Goal: Information Seeking & Learning: Learn about a topic

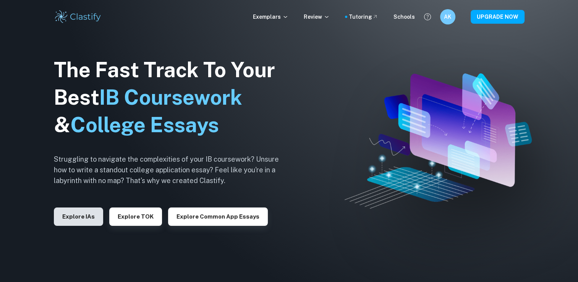
click at [78, 218] on button "Explore IAs" at bounding box center [78, 216] width 49 height 18
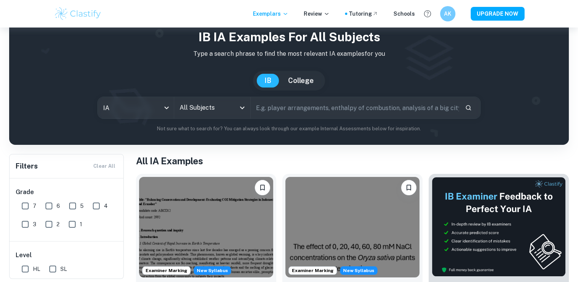
scroll to position [23, 0]
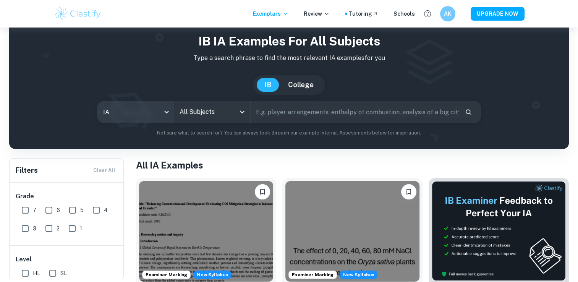
click at [150, 104] on body "We value your privacy We use cookies to enhance your browsing experience, serve…" at bounding box center [289, 146] width 578 height 282
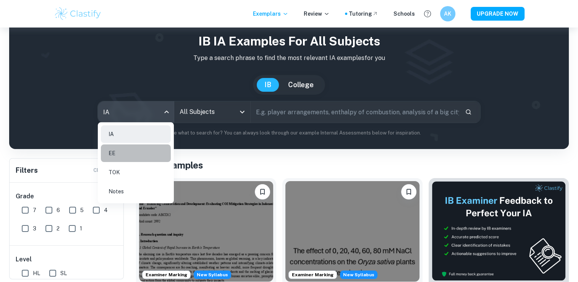
click at [157, 151] on li "EE" at bounding box center [136, 153] width 70 height 18
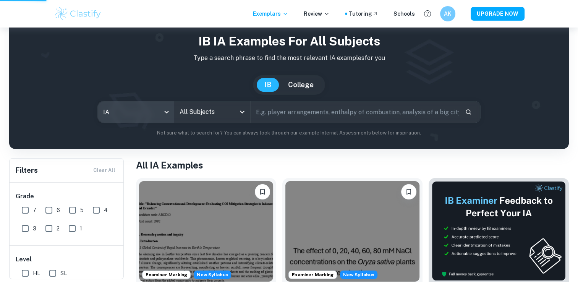
type input "ee"
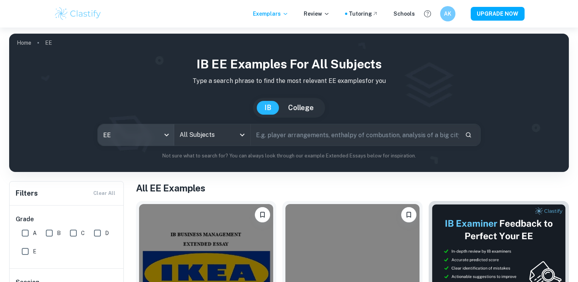
scroll to position [91, 0]
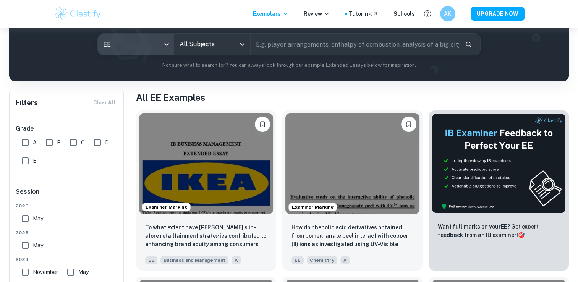
click at [26, 146] on input "A" at bounding box center [25, 142] width 15 height 15
checkbox input "true"
click at [45, 146] on input "B" at bounding box center [49, 142] width 15 height 15
checkbox input "true"
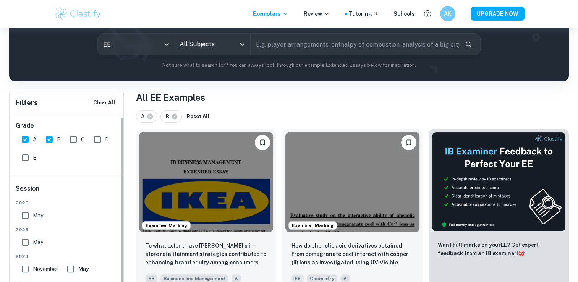
scroll to position [3, 0]
click at [25, 138] on input "A" at bounding box center [25, 139] width 15 height 15
checkbox input "false"
click at [50, 144] on input "B" at bounding box center [49, 139] width 15 height 15
checkbox input "false"
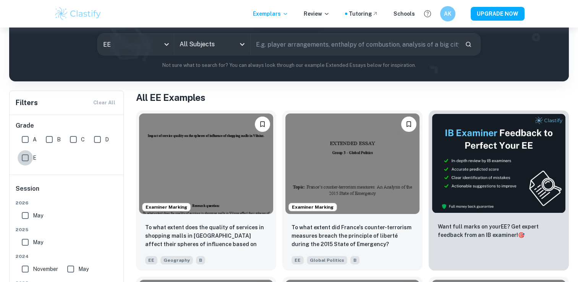
click at [27, 156] on input "E" at bounding box center [25, 157] width 15 height 15
checkbox input "true"
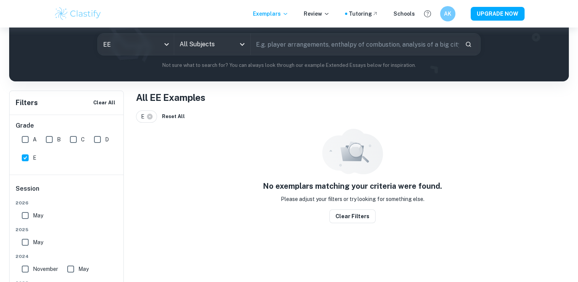
click at [96, 138] on input "D" at bounding box center [97, 139] width 15 height 15
checkbox input "true"
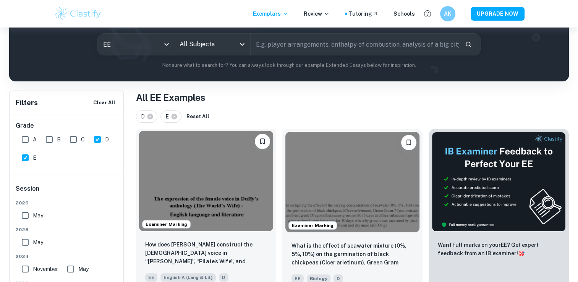
click at [177, 215] on img at bounding box center [206, 181] width 134 height 100
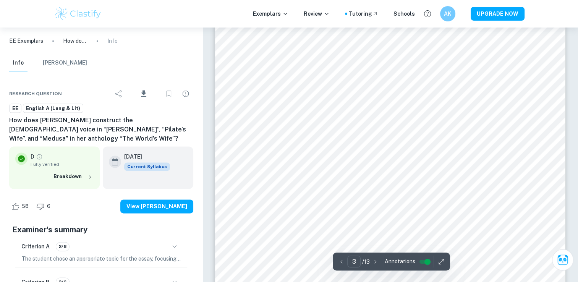
scroll to position [1068, 0]
type input "13"
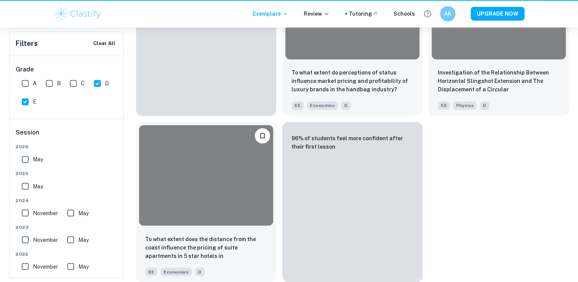
scroll to position [91, 0]
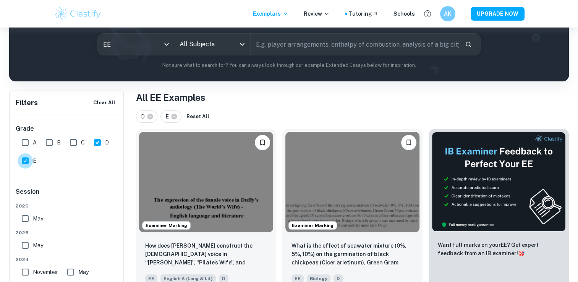
click at [24, 156] on input "E" at bounding box center [25, 160] width 15 height 15
checkbox input "false"
click at [94, 141] on input "D" at bounding box center [97, 142] width 15 height 15
checkbox input "false"
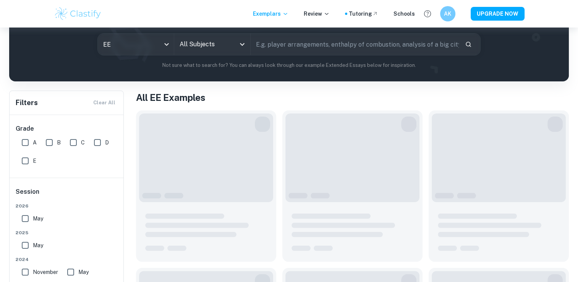
click at [31, 141] on input "A" at bounding box center [25, 142] width 15 height 15
checkbox input "true"
click at [49, 144] on input "B" at bounding box center [49, 142] width 15 height 15
checkbox input "true"
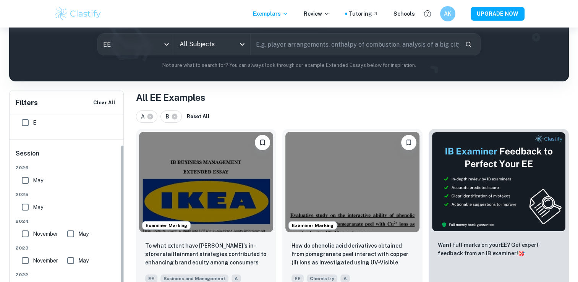
scroll to position [38, 0]
click at [25, 207] on input "May" at bounding box center [25, 206] width 15 height 15
checkbox input "true"
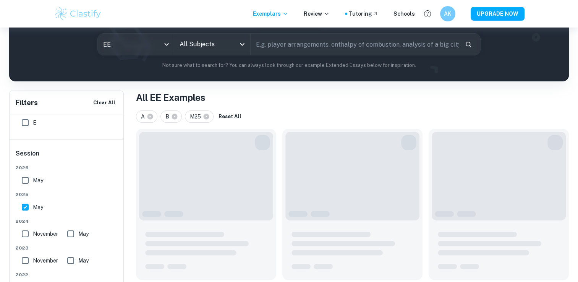
click at [25, 230] on input "November" at bounding box center [25, 233] width 15 height 15
checkbox input "true"
click at [67, 233] on input "May" at bounding box center [70, 233] width 15 height 15
checkbox input "true"
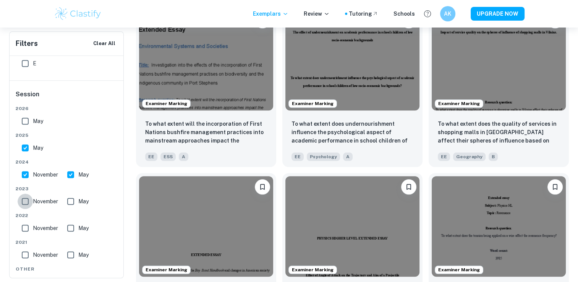
scroll to position [711, 0]
